Goal: Find contact information: Find contact information

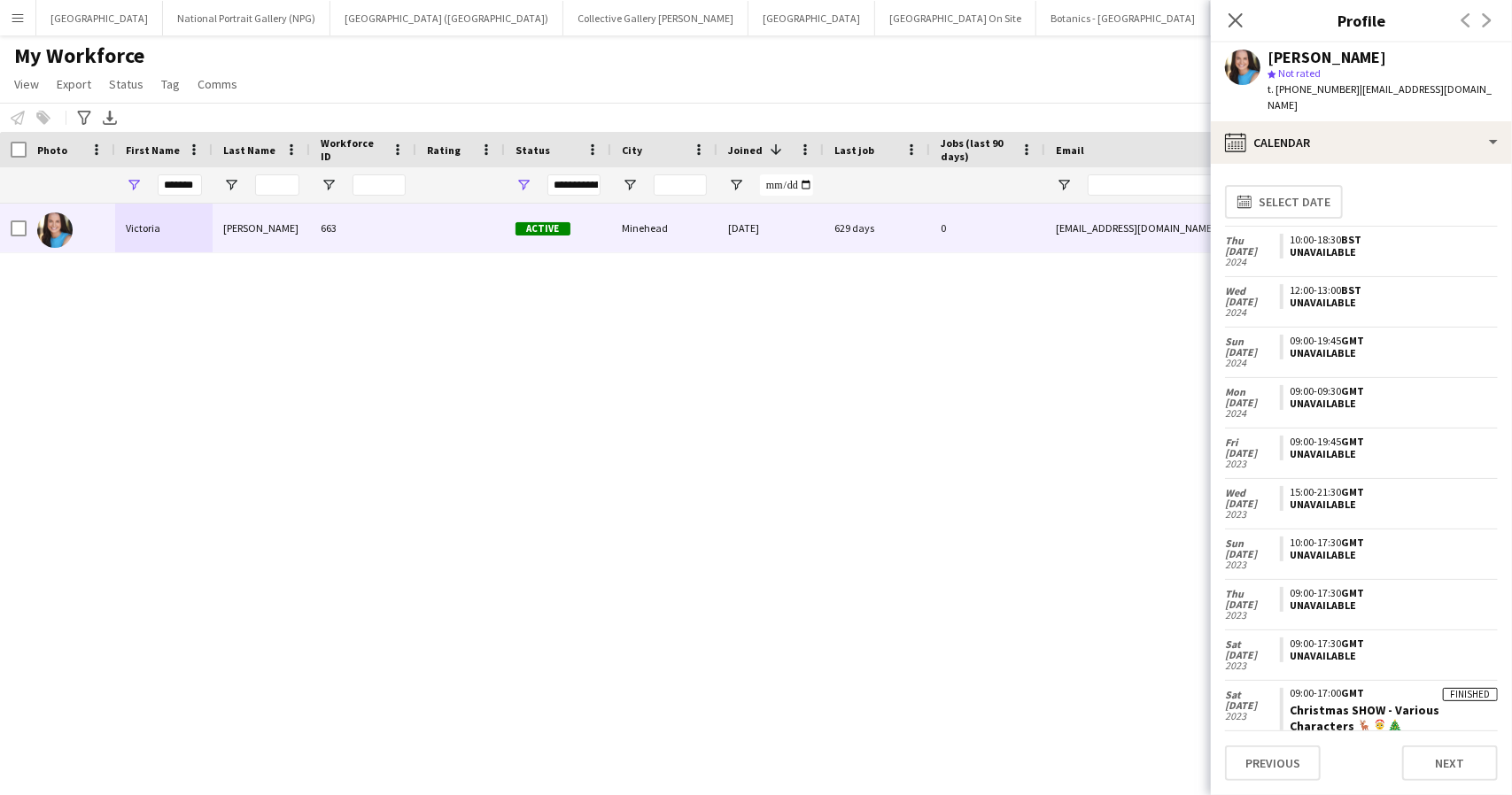
scroll to position [147, 0]
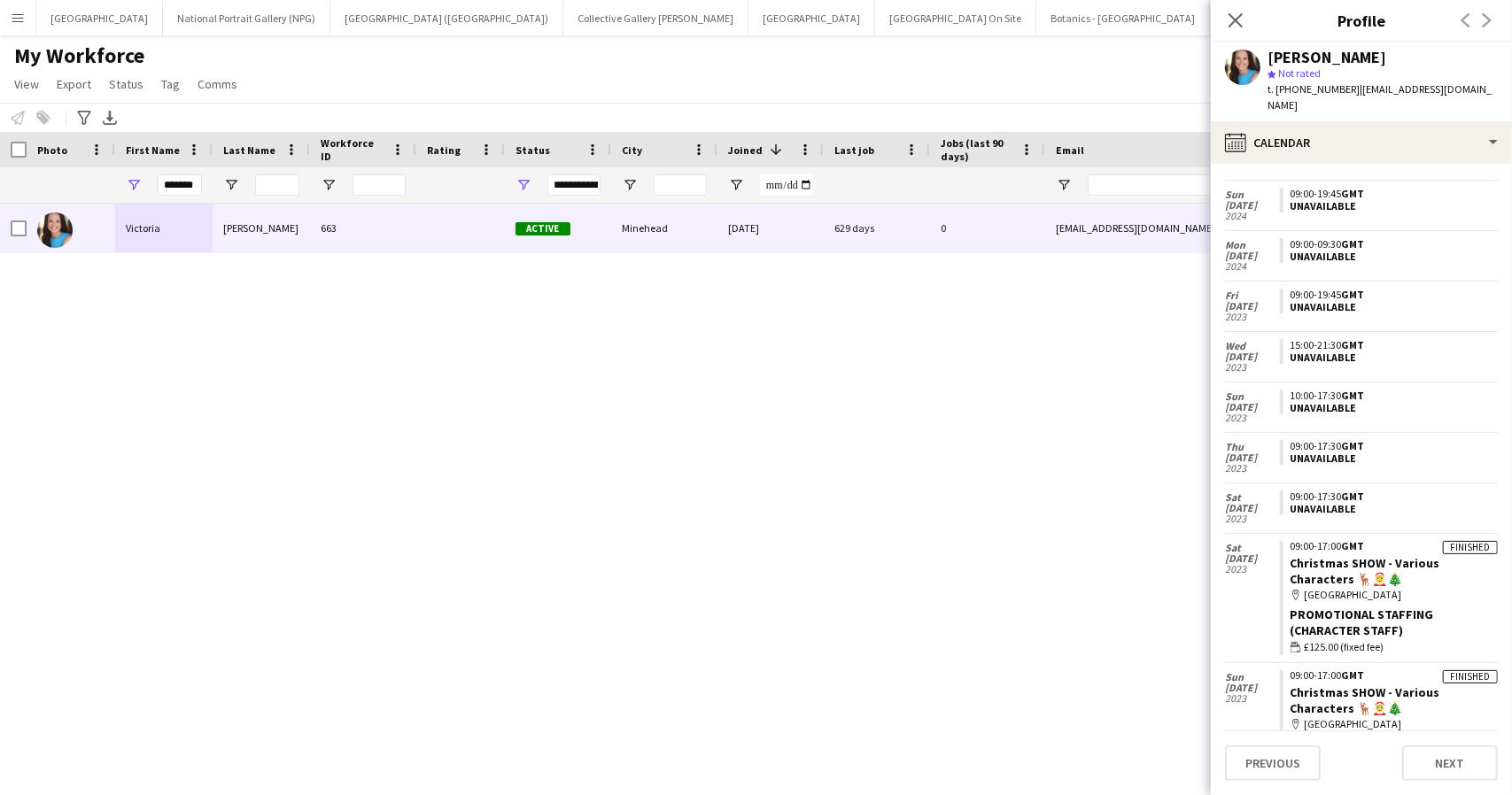
click at [877, 67] on div "My Workforce View Views Default view New view Update view Delete view Edit name…" at bounding box center [756, 73] width 1512 height 60
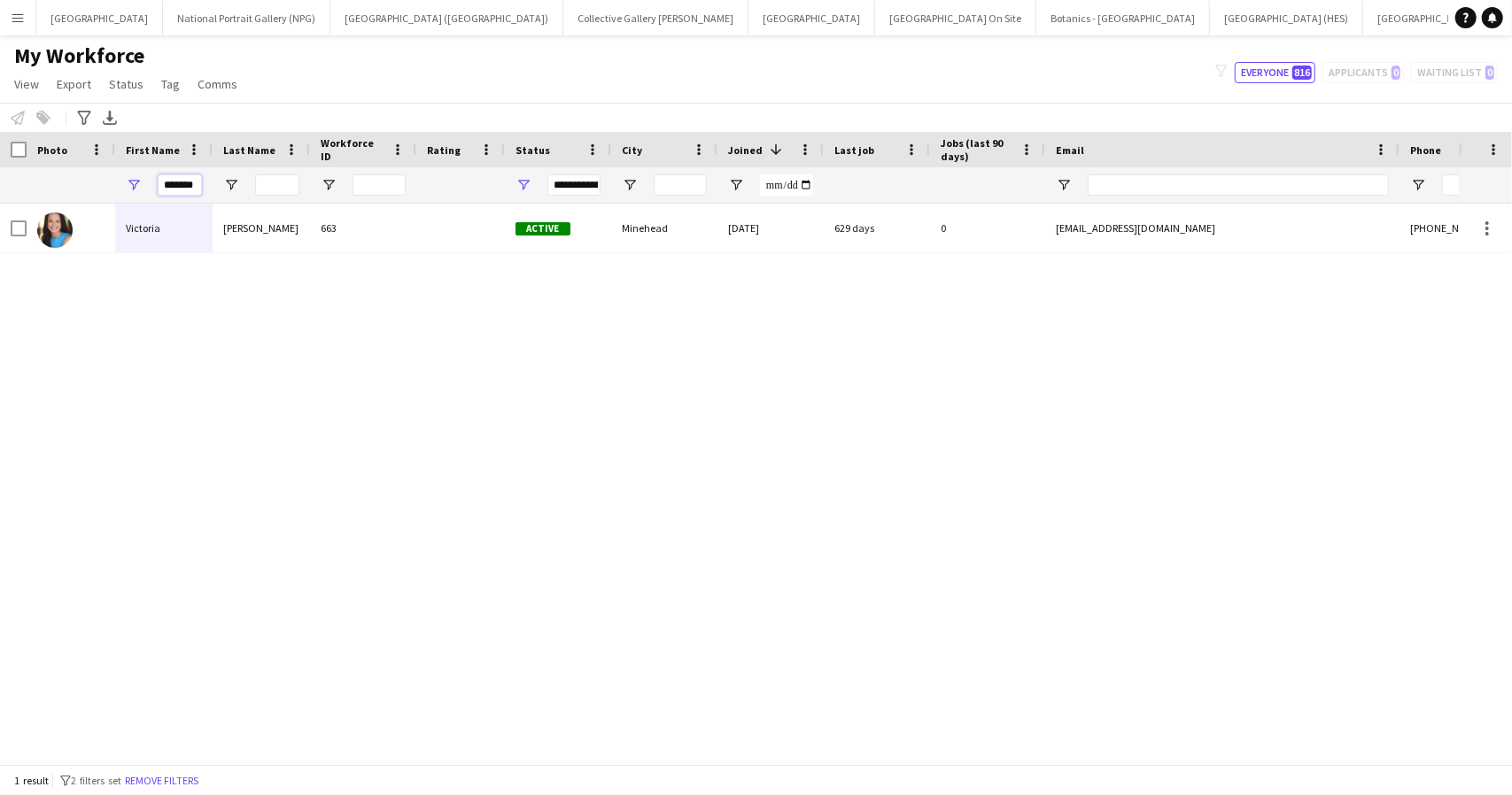
click at [181, 183] on input "*******" at bounding box center [180, 184] width 45 height 21
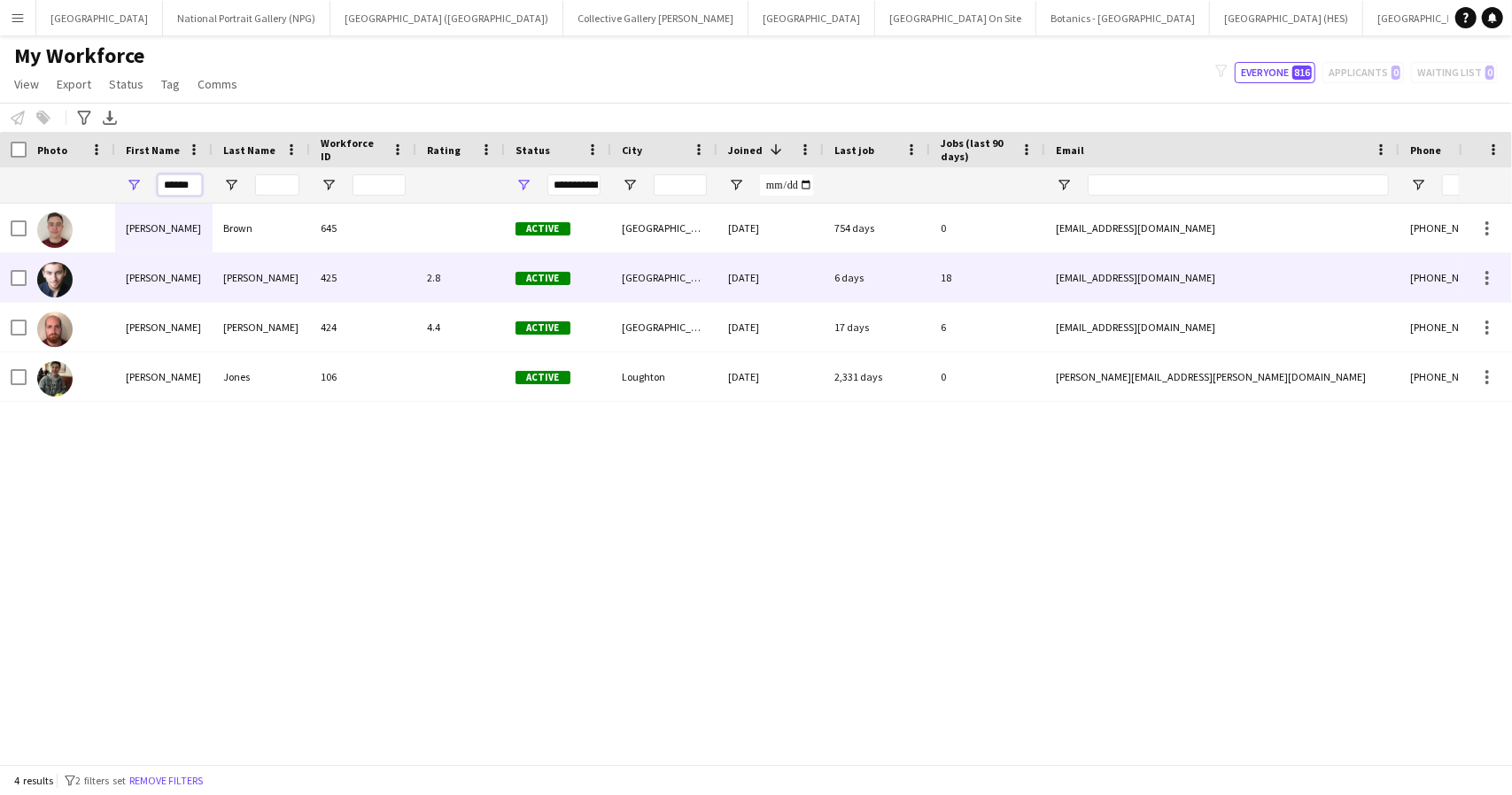
type input "******"
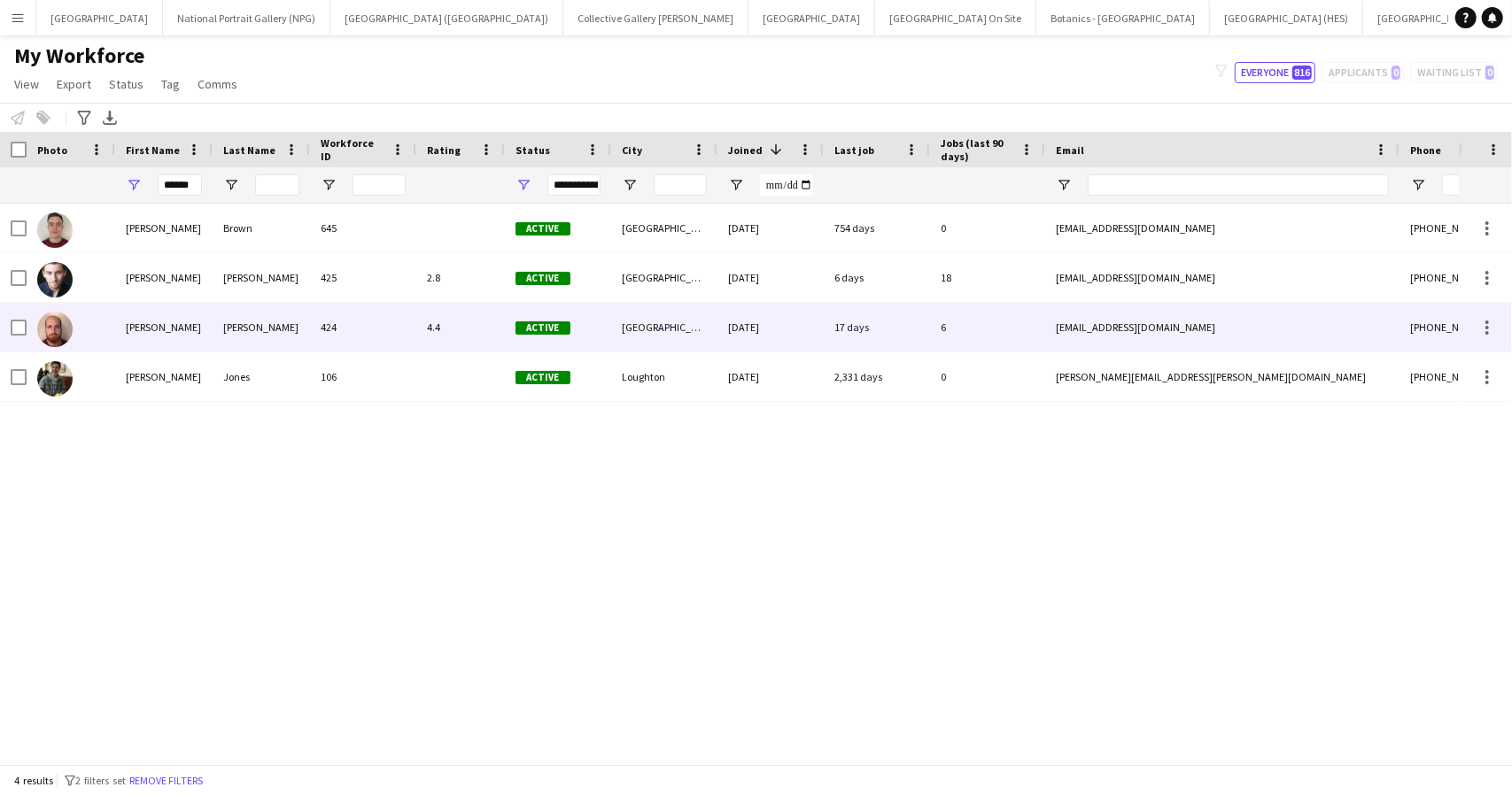
click at [188, 326] on div "[PERSON_NAME]" at bounding box center [163, 327] width 98 height 48
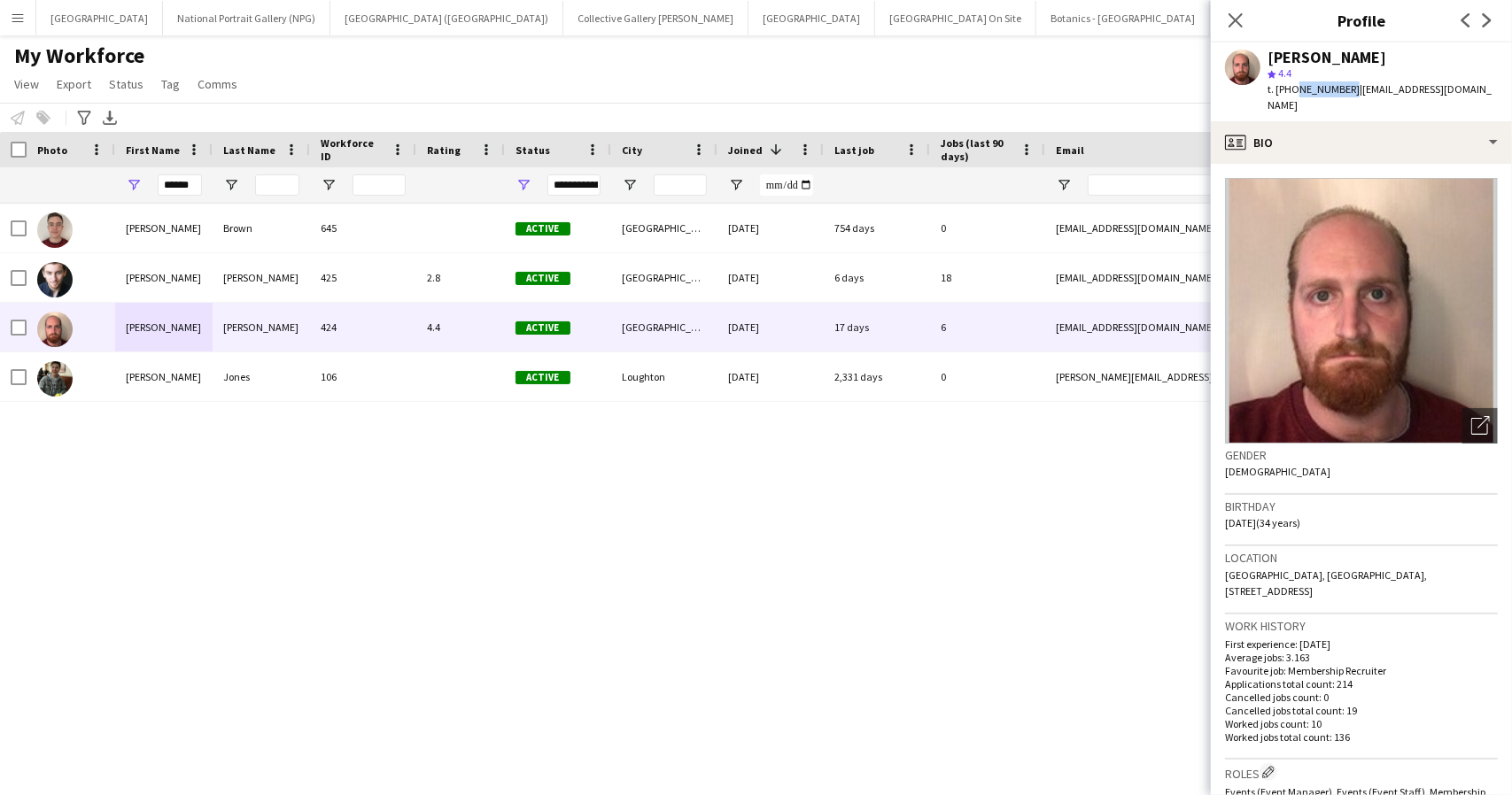
drag, startPoint x: 1345, startPoint y: 88, endPoint x: 1294, endPoint y: 98, distance: 52.0
click at [1294, 98] on div "t. [PHONE_NUMBER] | [EMAIL_ADDRESS][DOMAIN_NAME]" at bounding box center [1383, 97] width 230 height 32
copy span "7399608229"
drag, startPoint x: 1481, startPoint y: 88, endPoint x: 1353, endPoint y: 99, distance: 128.5
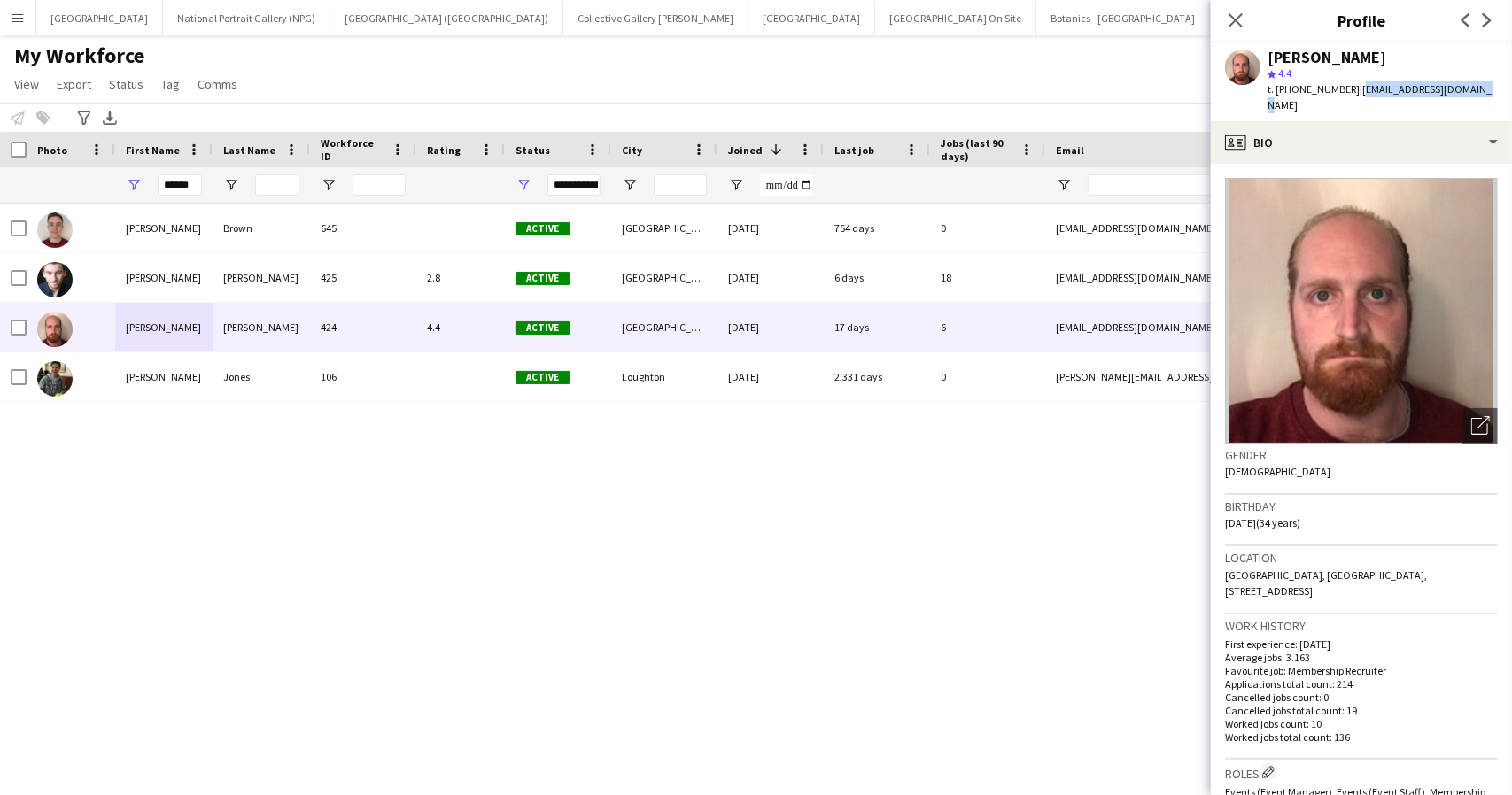
click at [1353, 99] on div "[PERSON_NAME] star 4.4 t. [PHONE_NUMBER] | [EMAIL_ADDRESS][DOMAIN_NAME]" at bounding box center [1362, 82] width 301 height 78
copy span "[EMAIL_ADDRESS][DOMAIN_NAME]"
click at [173, 181] on input "******" at bounding box center [180, 184] width 45 height 21
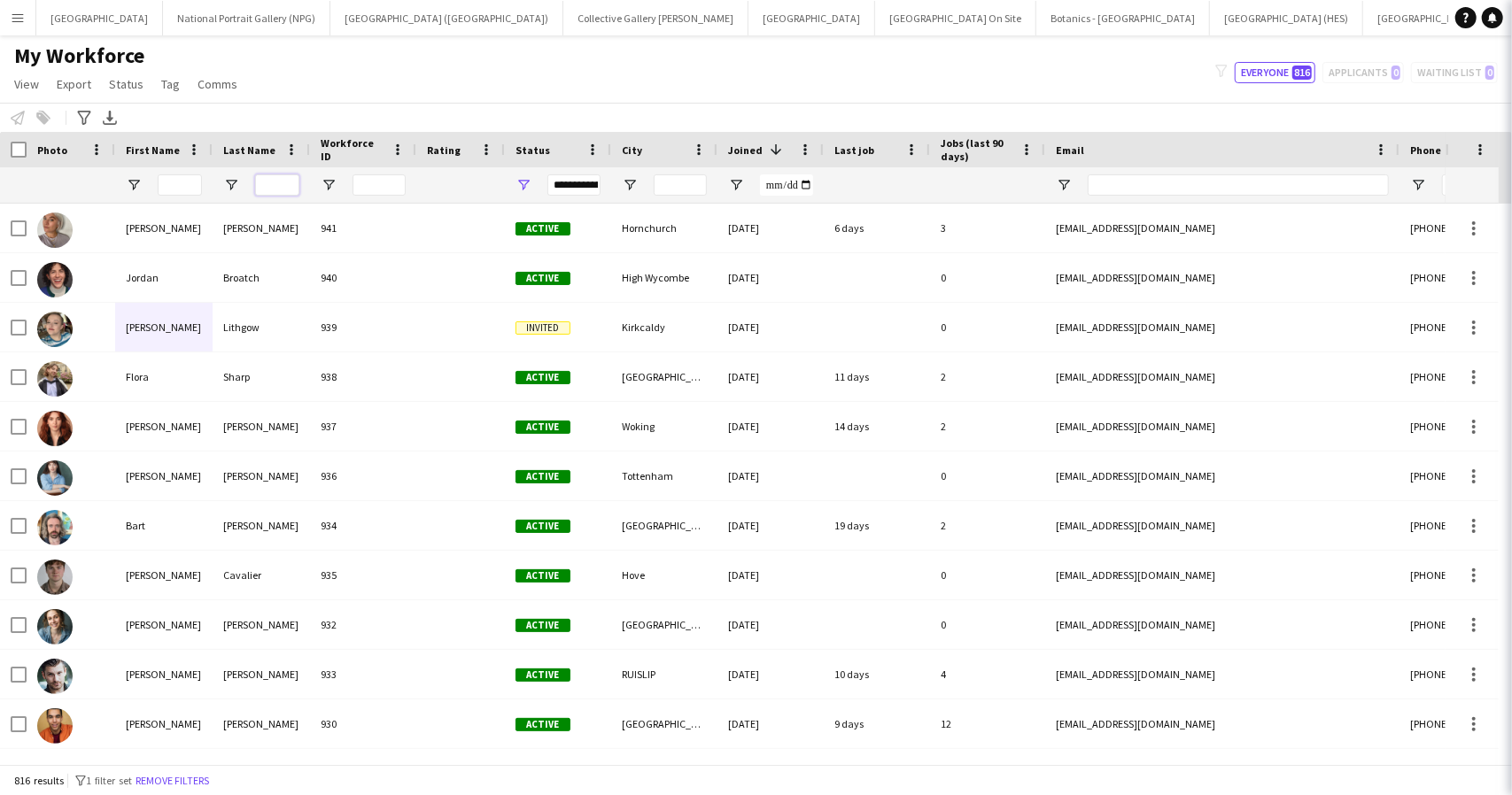
click at [278, 185] on input "Last Name Filter Input" at bounding box center [277, 184] width 45 height 21
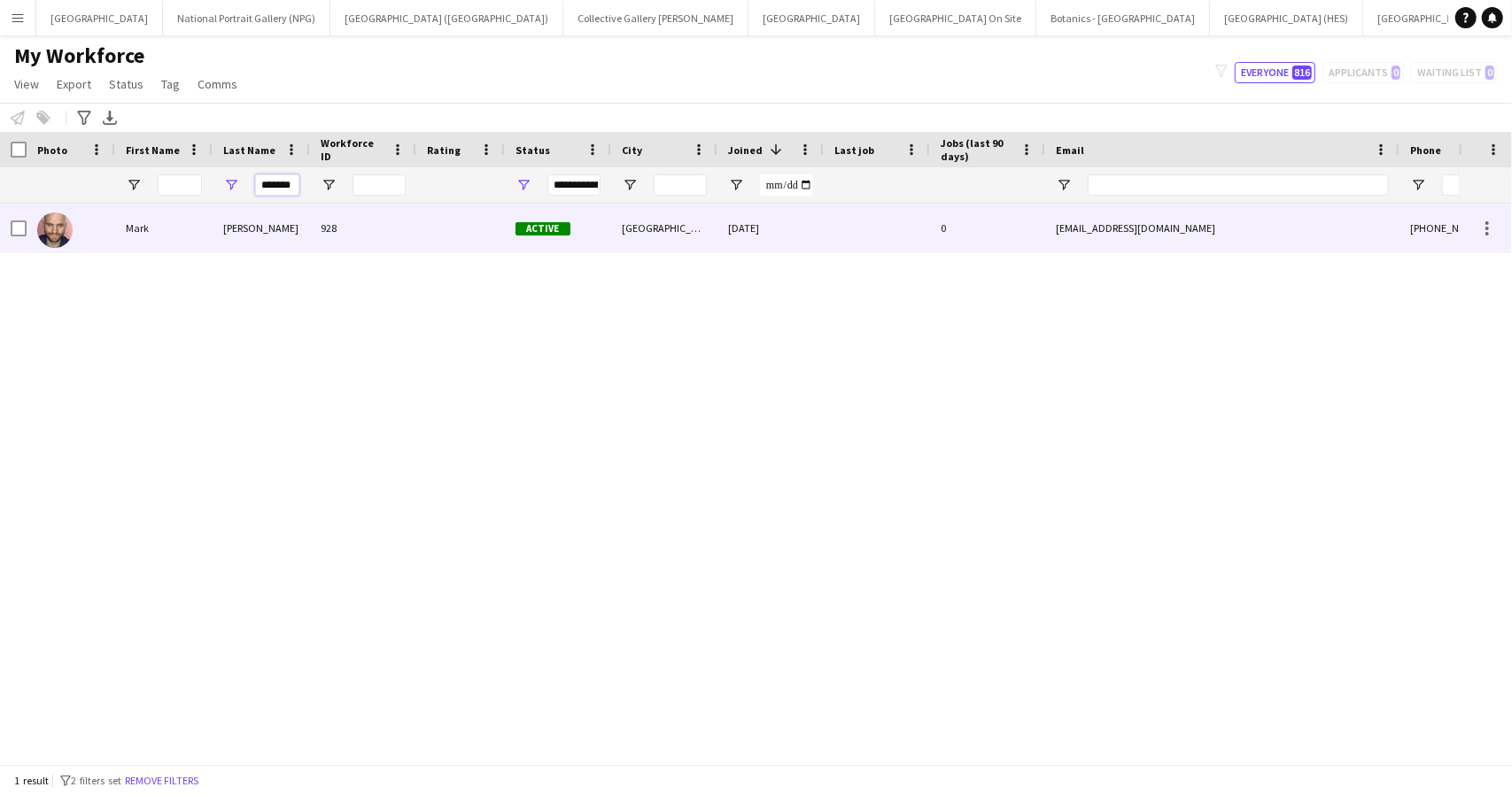
type input "*******"
click at [200, 225] on div "Mark" at bounding box center [163, 227] width 98 height 48
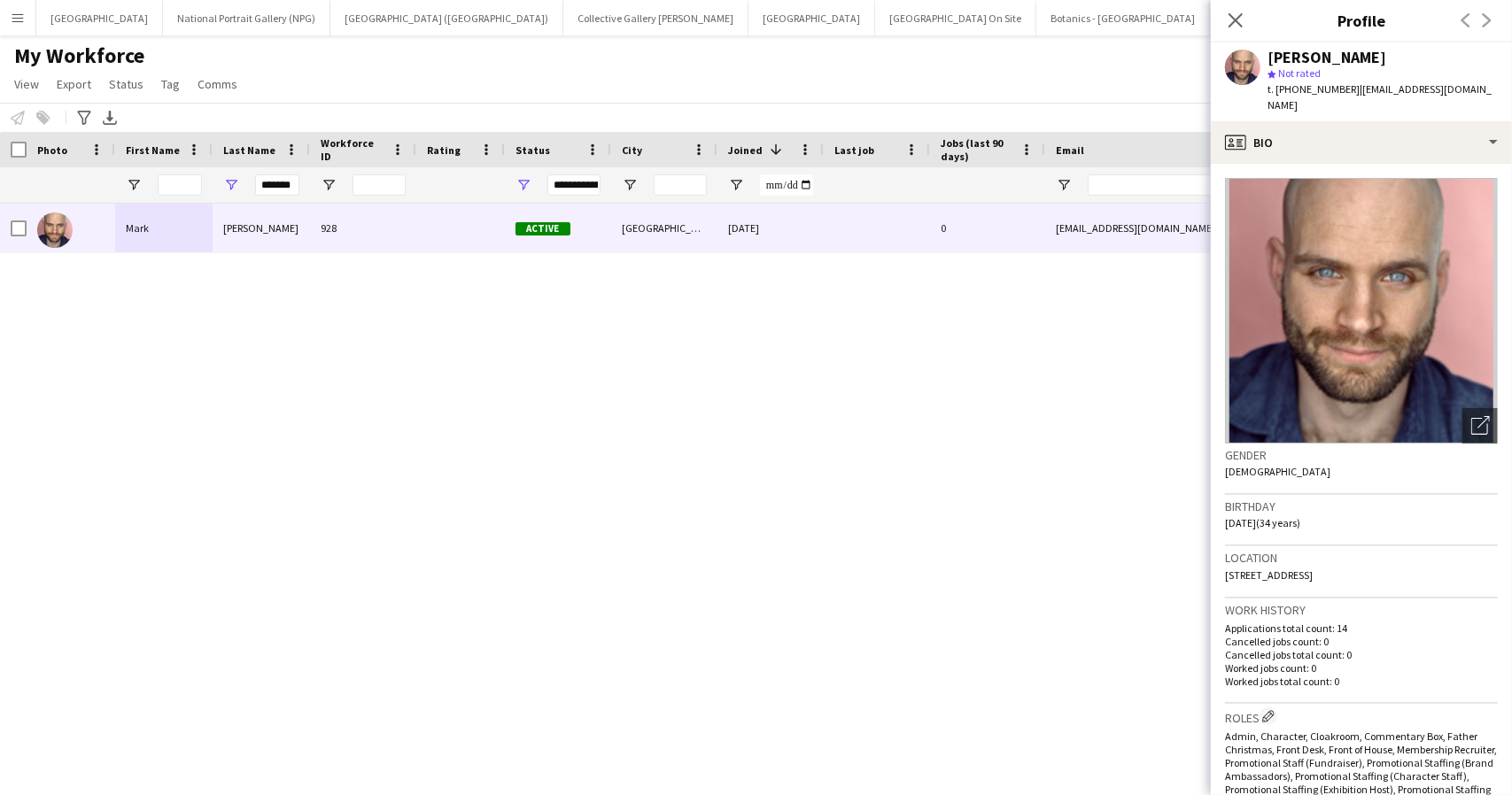
drag, startPoint x: 1354, startPoint y: 90, endPoint x: 1281, endPoint y: 111, distance: 76.0
click at [1281, 111] on span "| [EMAIL_ADDRESS][DOMAIN_NAME]" at bounding box center [1381, 97] width 225 height 29
copy span "[EMAIL_ADDRESS][DOMAIN_NAME]"
click at [1391, 532] on div "Birthday [DEMOGRAPHIC_DATA] (34 years)" at bounding box center [1361, 520] width 273 height 51
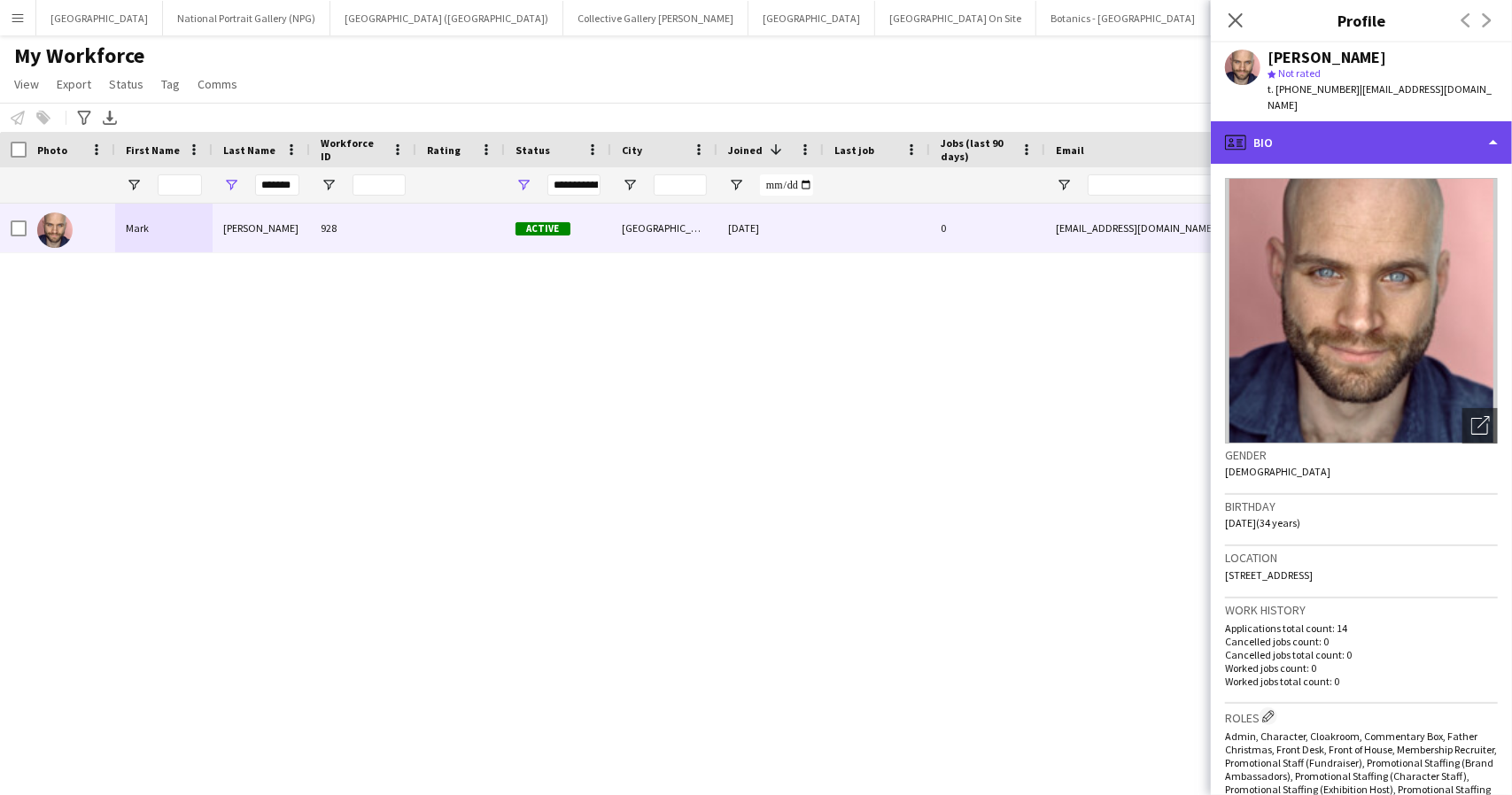
click at [1374, 138] on div "profile Bio" at bounding box center [1362, 142] width 301 height 43
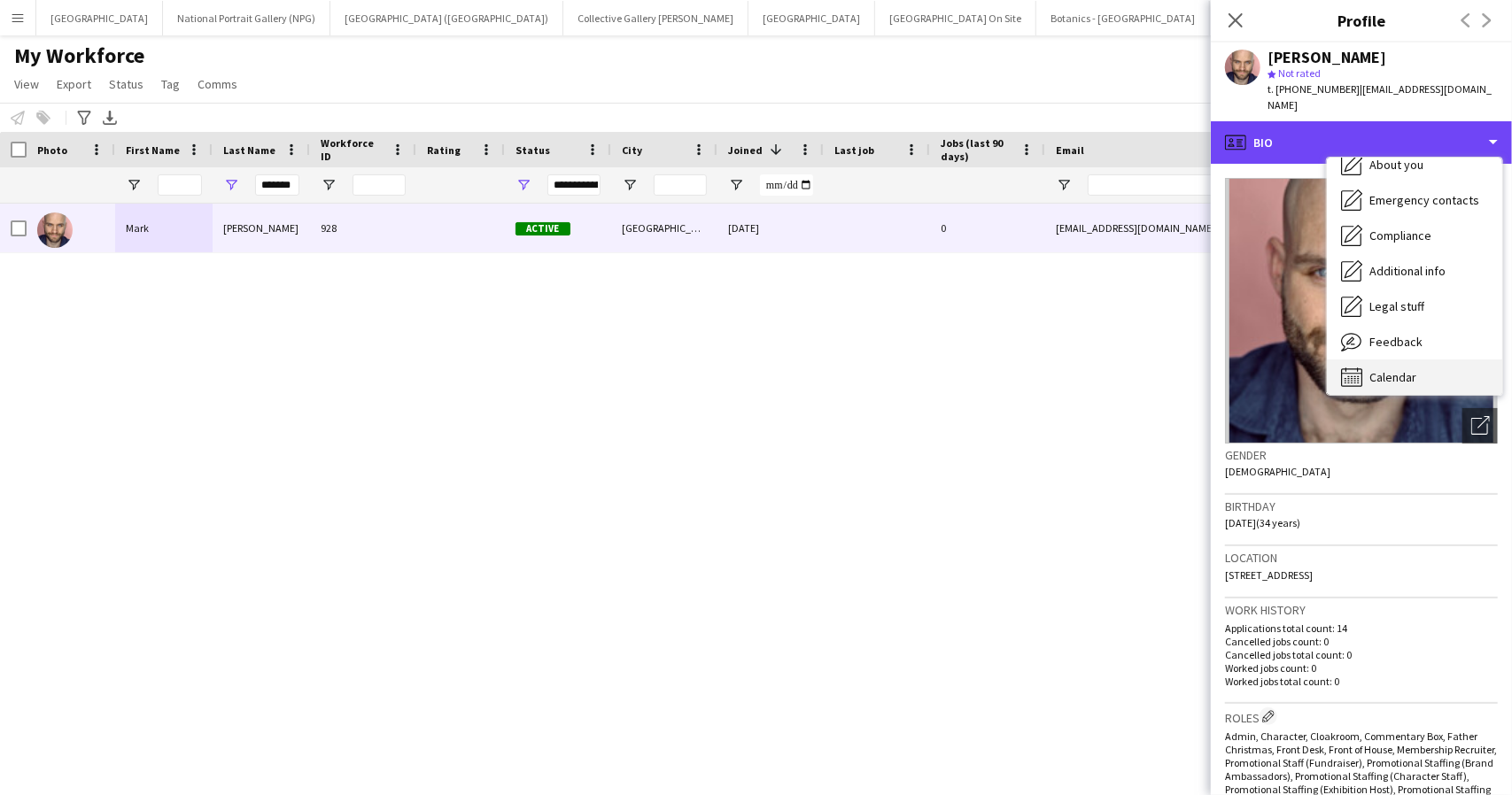
scroll to position [131, 0]
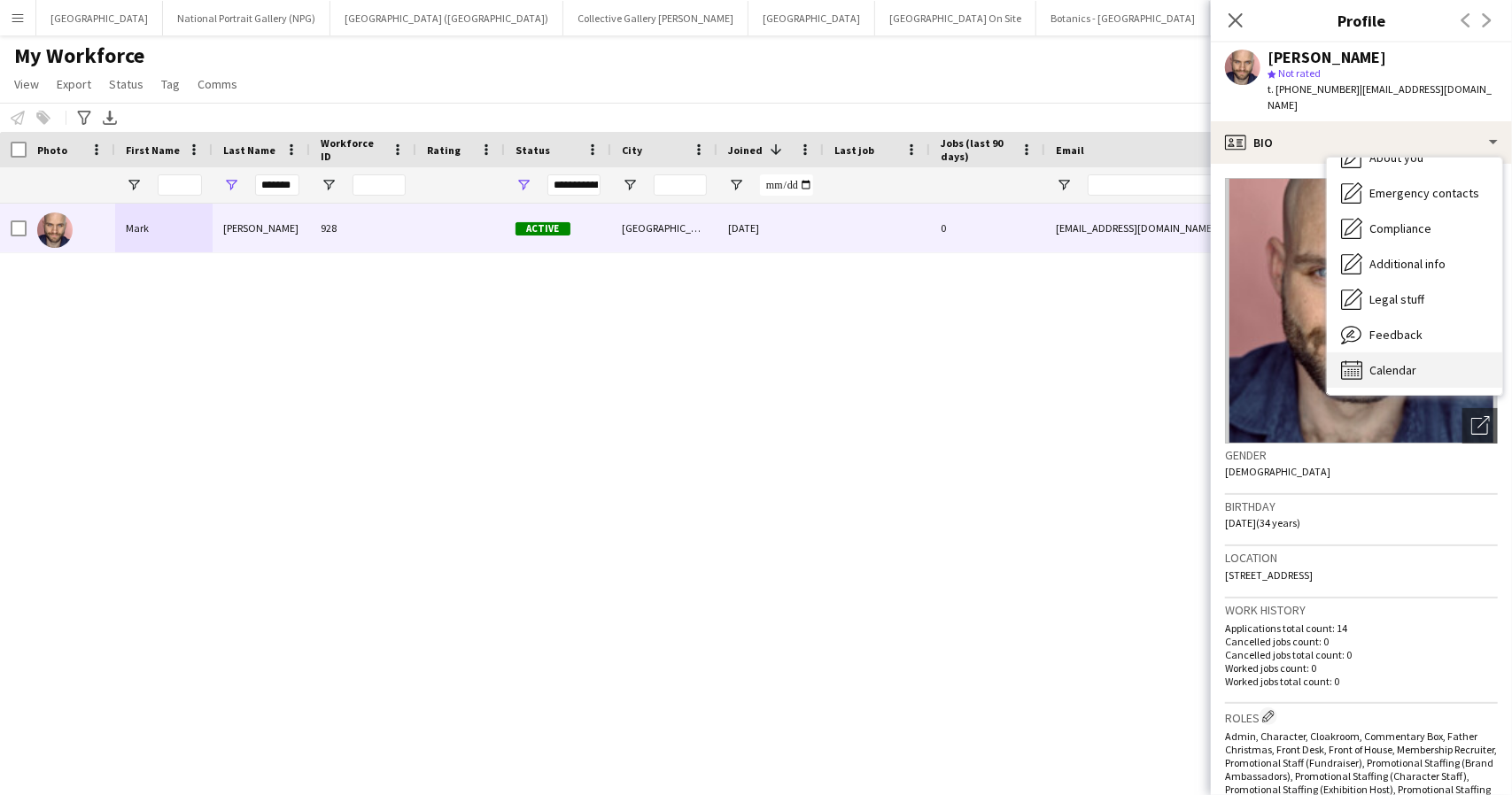
click at [1381, 370] on span "Calendar" at bounding box center [1392, 370] width 47 height 16
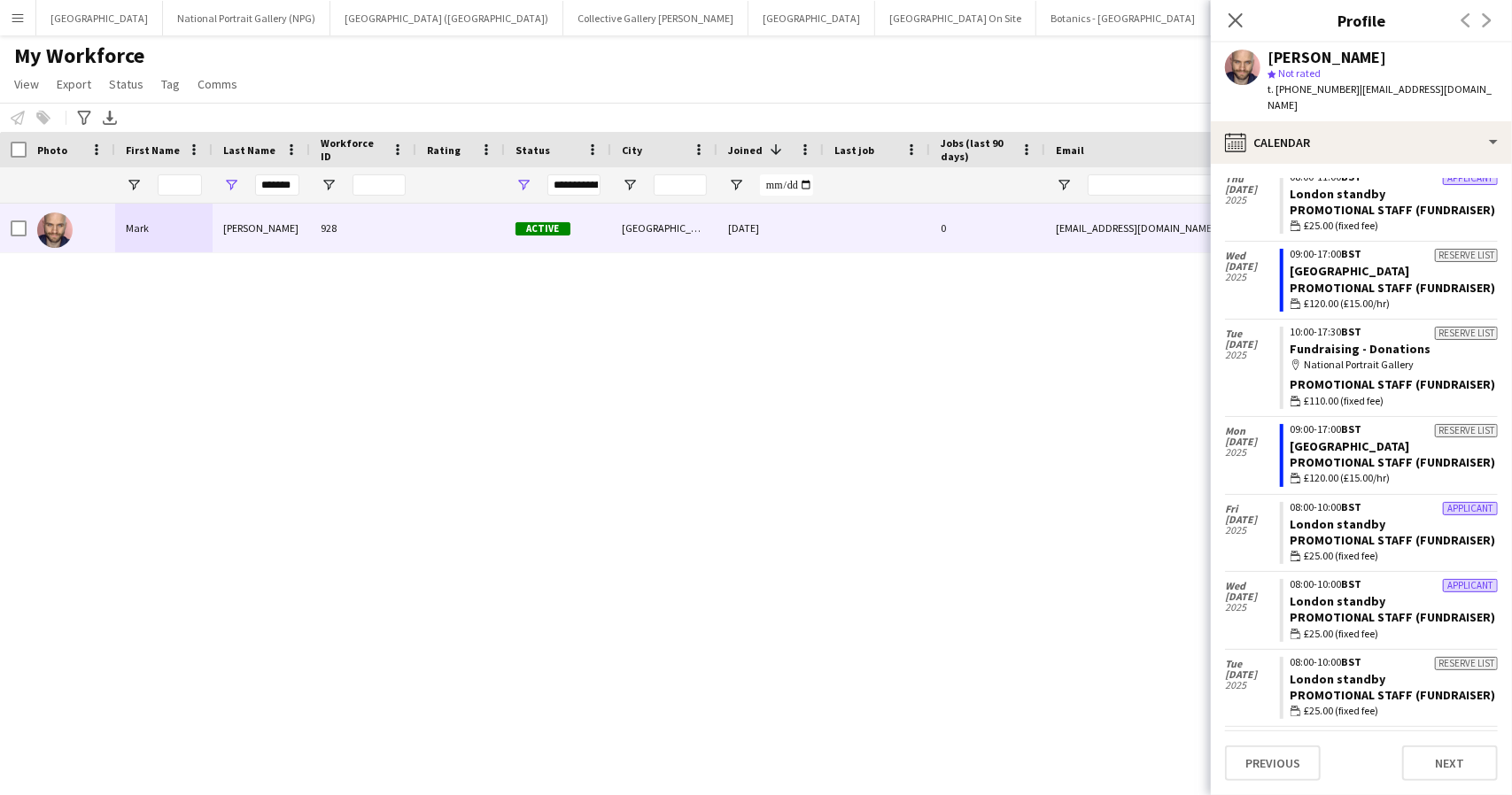
scroll to position [0, 0]
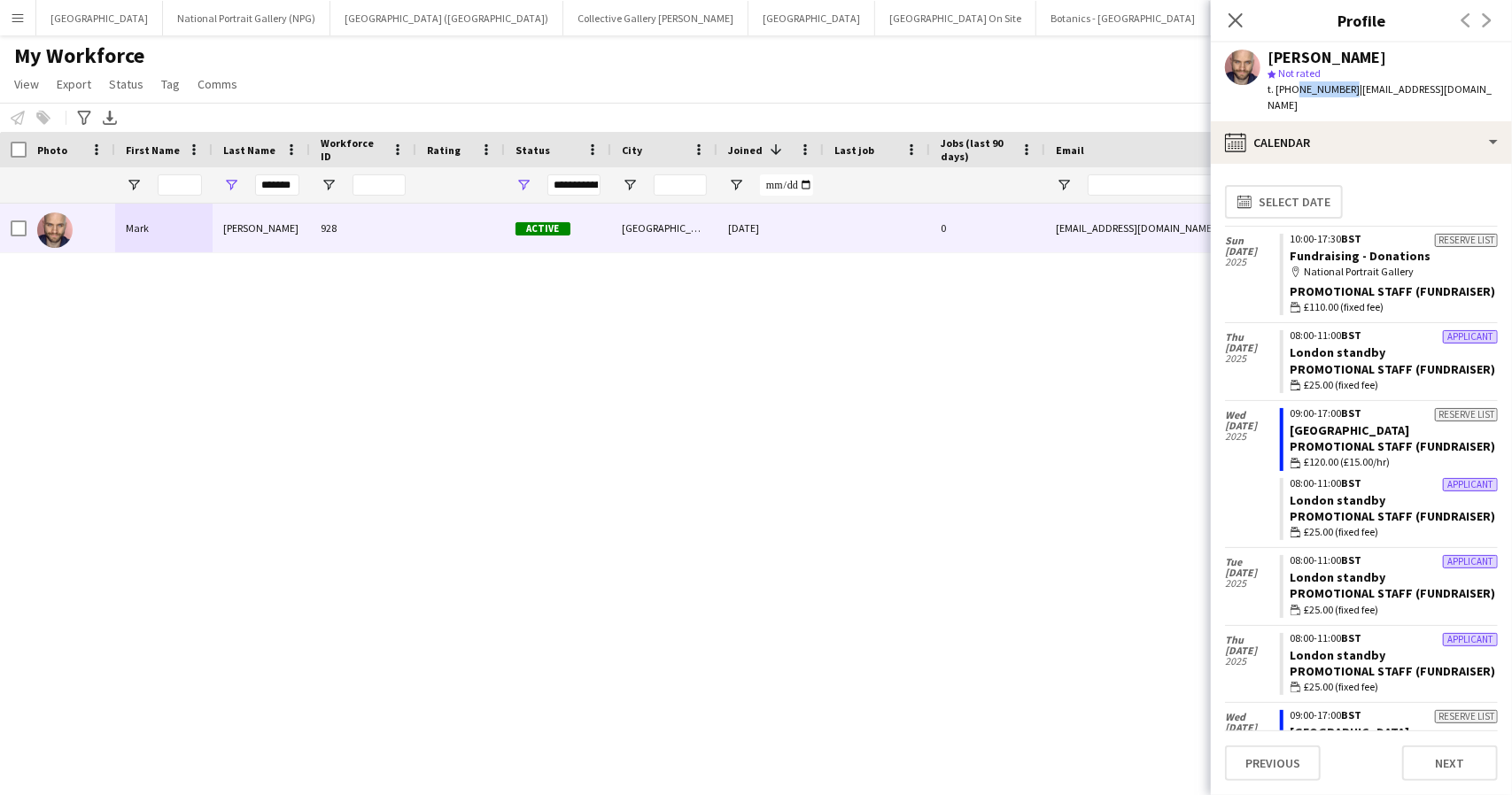
drag, startPoint x: 1344, startPoint y: 91, endPoint x: 1295, endPoint y: 92, distance: 49.0
click at [1295, 92] on span "t. [PHONE_NUMBER]" at bounding box center [1314, 89] width 92 height 14
copy span "7884717909"
drag, startPoint x: 1355, startPoint y: 91, endPoint x: 1324, endPoint y: 112, distance: 37.4
click at [1324, 112] on div "t. [PHONE_NUMBER] | [EMAIL_ADDRESS][DOMAIN_NAME]" at bounding box center [1383, 97] width 230 height 32
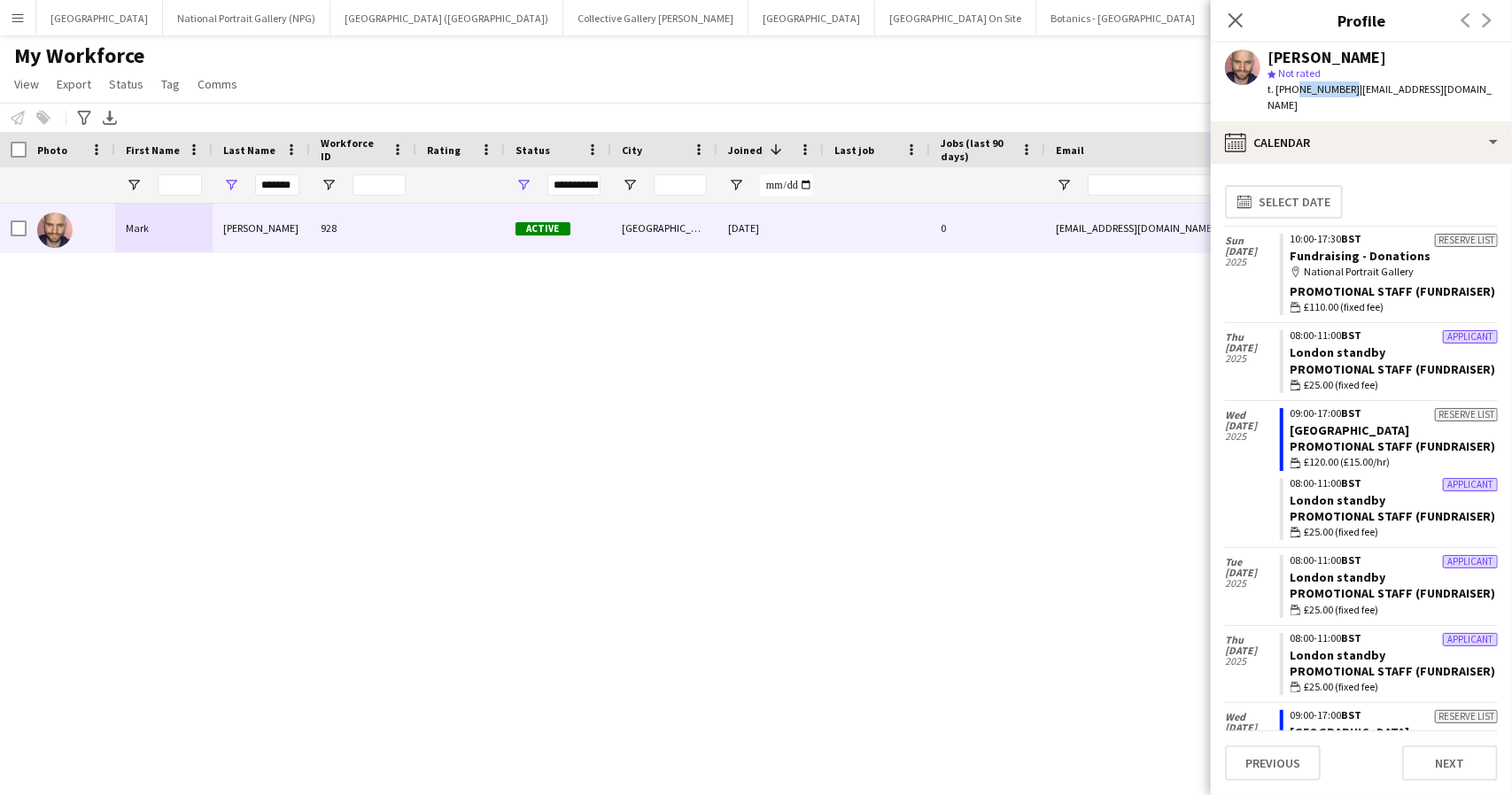
copy span "[EMAIL_ADDRESS][DOMAIN_NAME]"
click at [274, 179] on input "*******" at bounding box center [277, 184] width 45 height 21
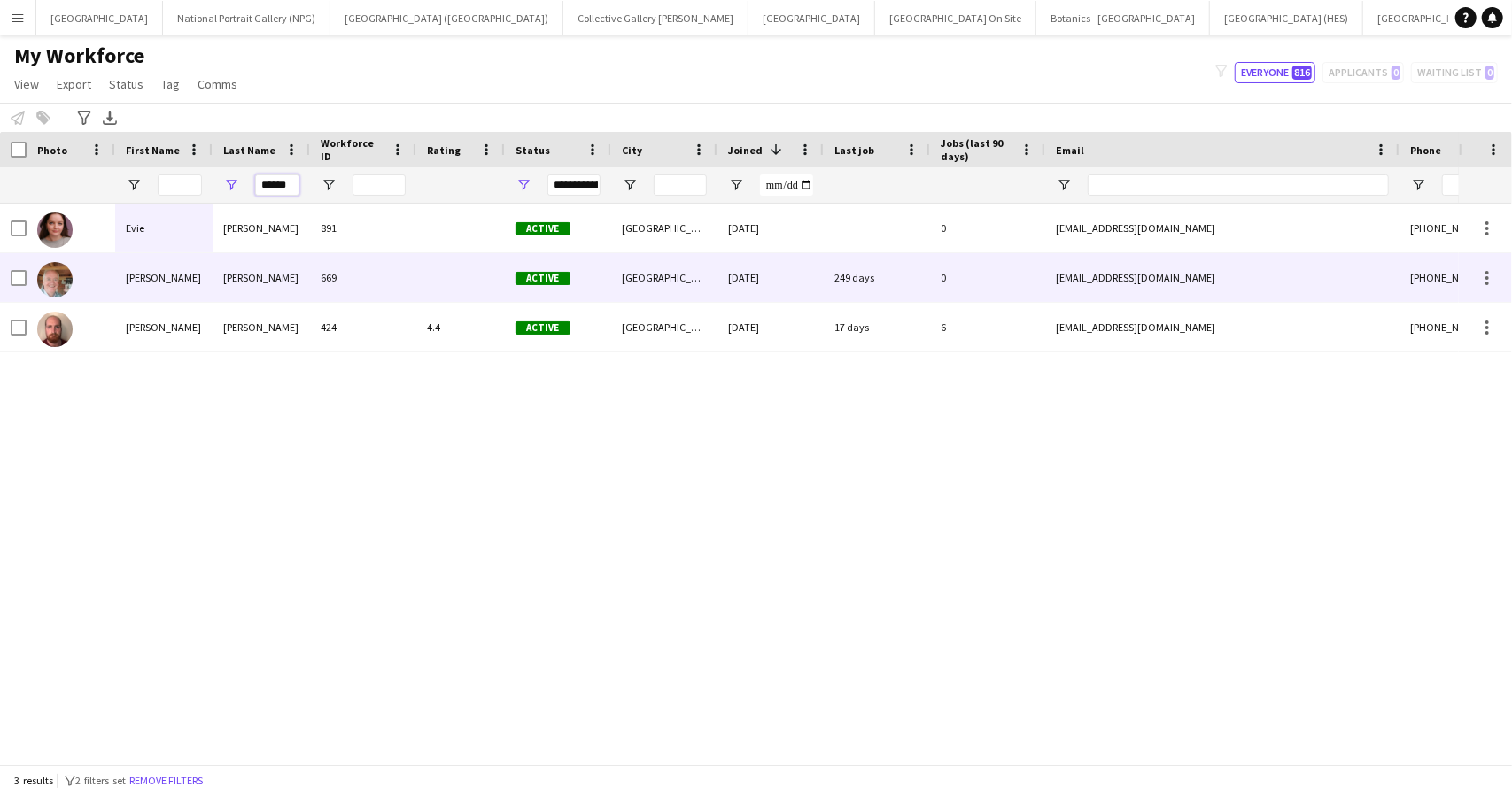
type input "******"
click at [222, 286] on div "[PERSON_NAME]" at bounding box center [261, 277] width 98 height 48
